Goal: Information Seeking & Learning: Find contact information

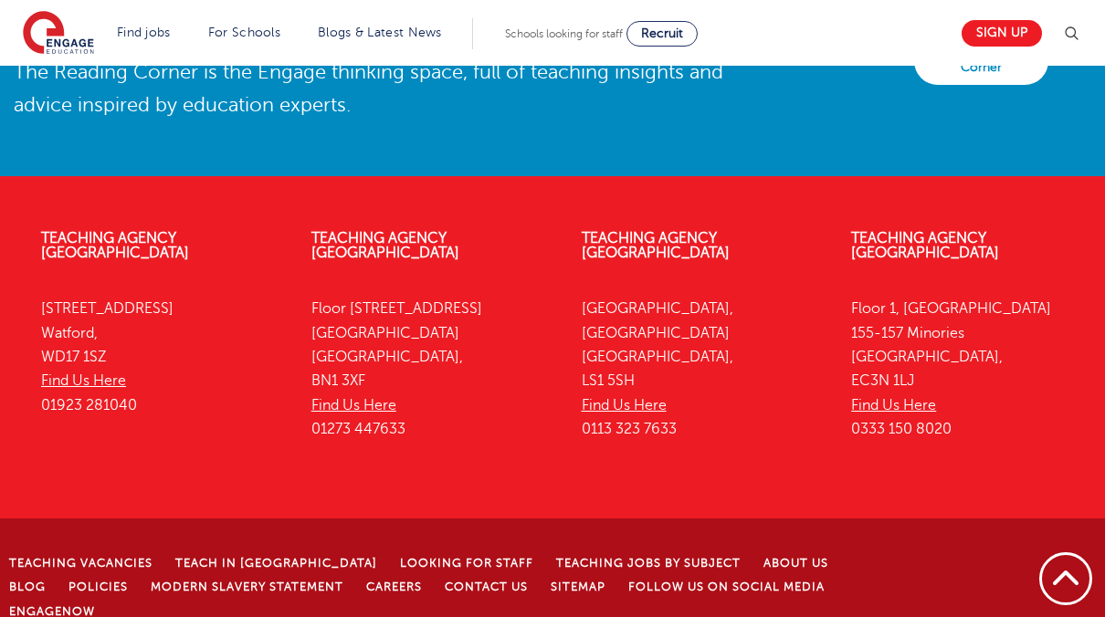
scroll to position [4223, 0]
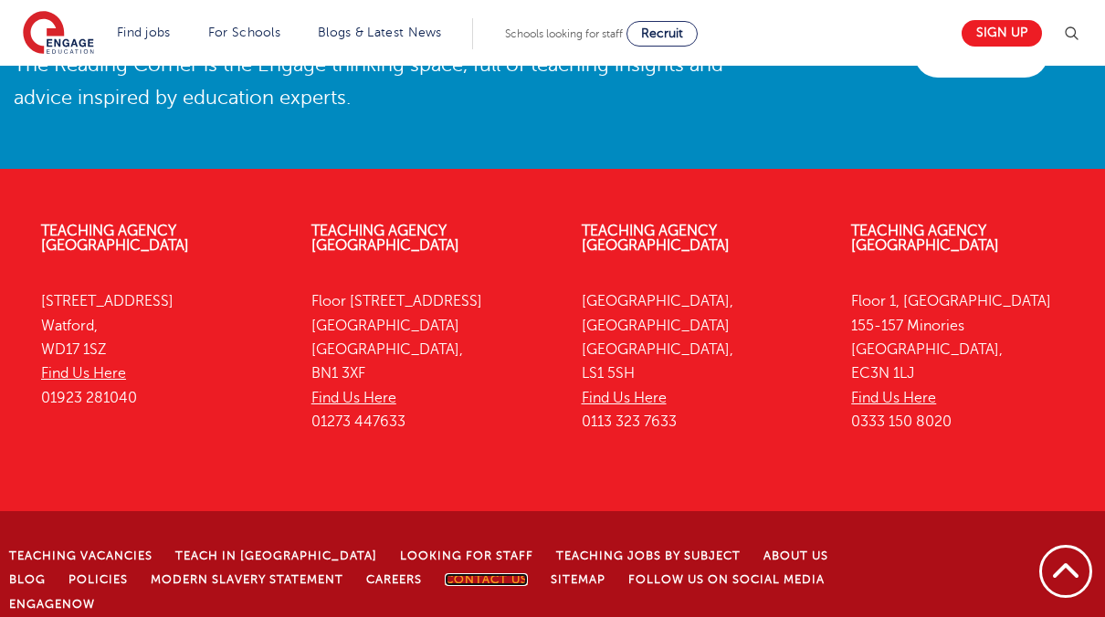
click at [445, 574] on link "Contact Us" at bounding box center [486, 580] width 83 height 13
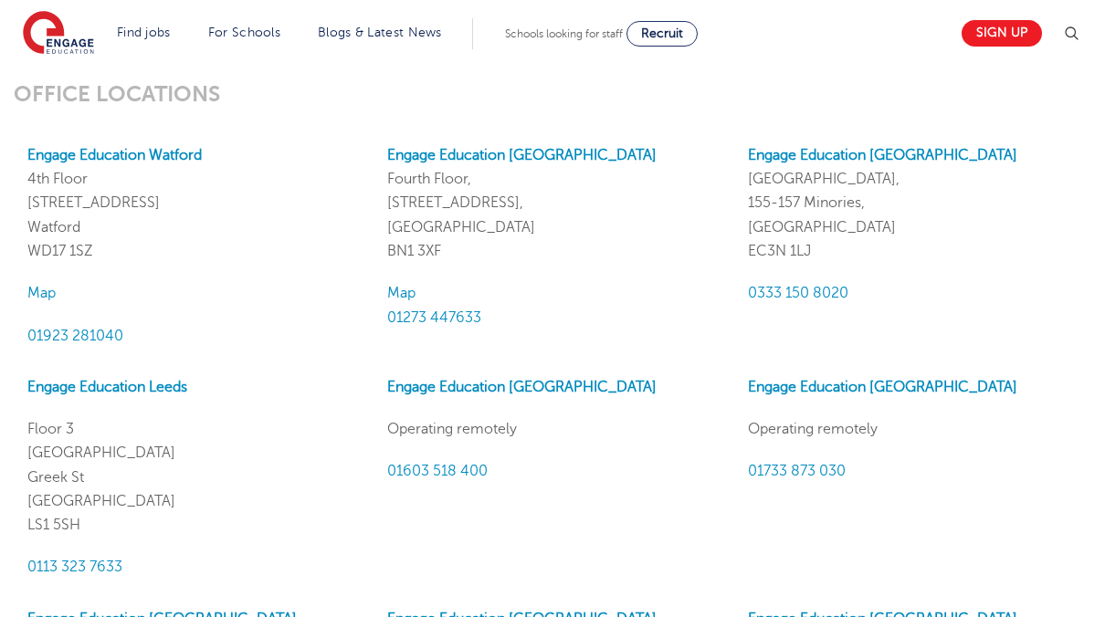
scroll to position [1607, 0]
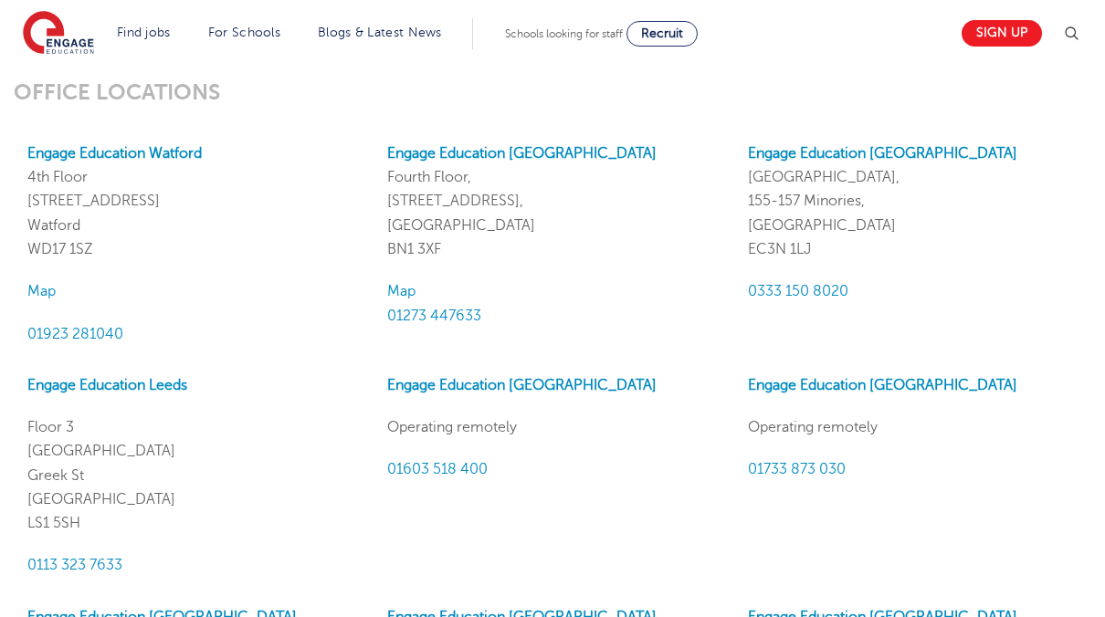
drag, startPoint x: 823, startPoint y: 249, endPoint x: 739, endPoint y: 261, distance: 84.9
click at [739, 261] on div "Engage Education [GEOGRAPHIC_DATA], [STREET_ADDRESS] 0333 150 8020" at bounding box center [914, 244] width 360 height 205
drag, startPoint x: 749, startPoint y: 249, endPoint x: 820, endPoint y: 252, distance: 71.3
click at [820, 252] on p "Engage Education [GEOGRAPHIC_DATA], [STREET_ADDRESS]" at bounding box center [914, 202] width 332 height 120
copy p "EC3N 1LJ"
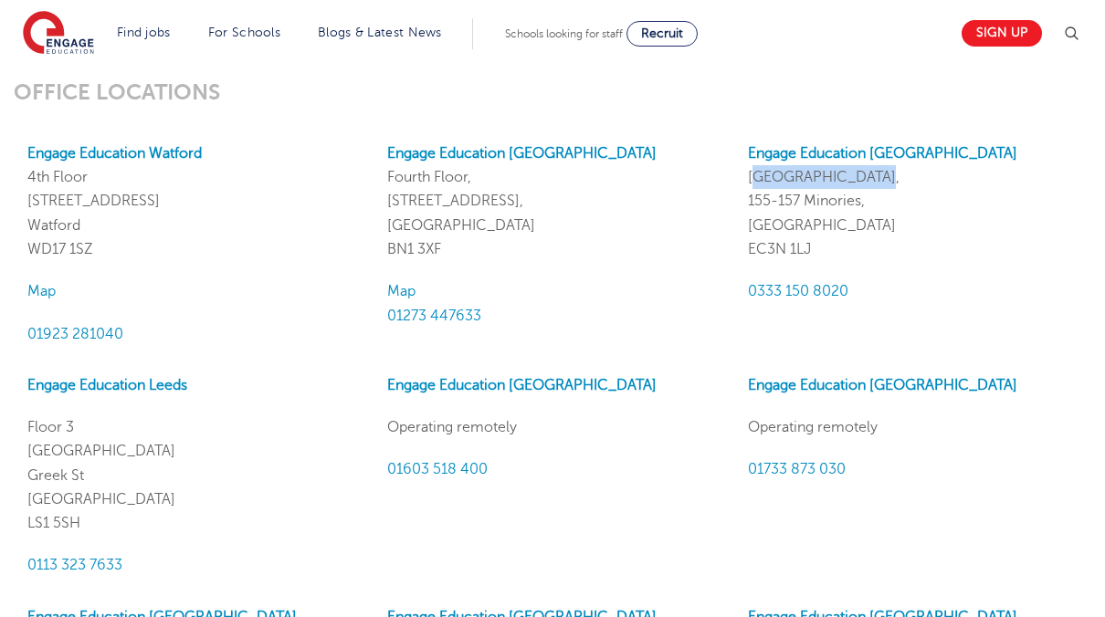
drag, startPoint x: 868, startPoint y: 174, endPoint x: 748, endPoint y: 166, distance: 119.9
click at [748, 166] on p "Engage Education [GEOGRAPHIC_DATA], [STREET_ADDRESS]" at bounding box center [914, 202] width 332 height 120
copy p "[GEOGRAPHIC_DATA],"
drag, startPoint x: 868, startPoint y: 206, endPoint x: 745, endPoint y: 201, distance: 123.4
click at [745, 201] on div "Engage Education [GEOGRAPHIC_DATA], [STREET_ADDRESS] 0333 150 8020" at bounding box center [914, 244] width 360 height 205
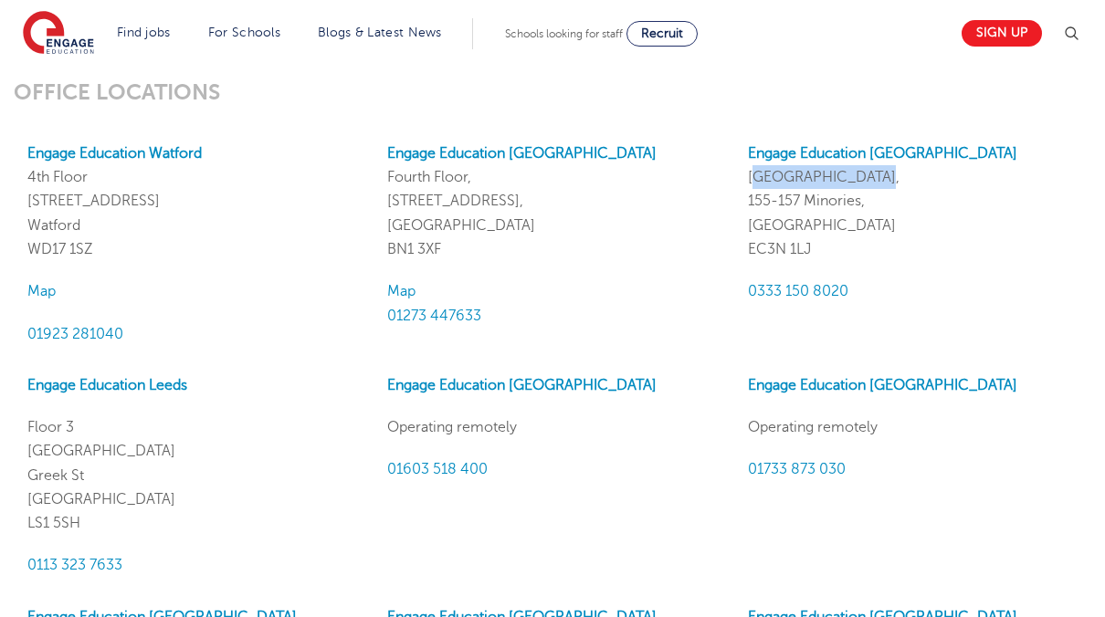
copy p "155-157 Minories,"
